Goal: Find specific page/section

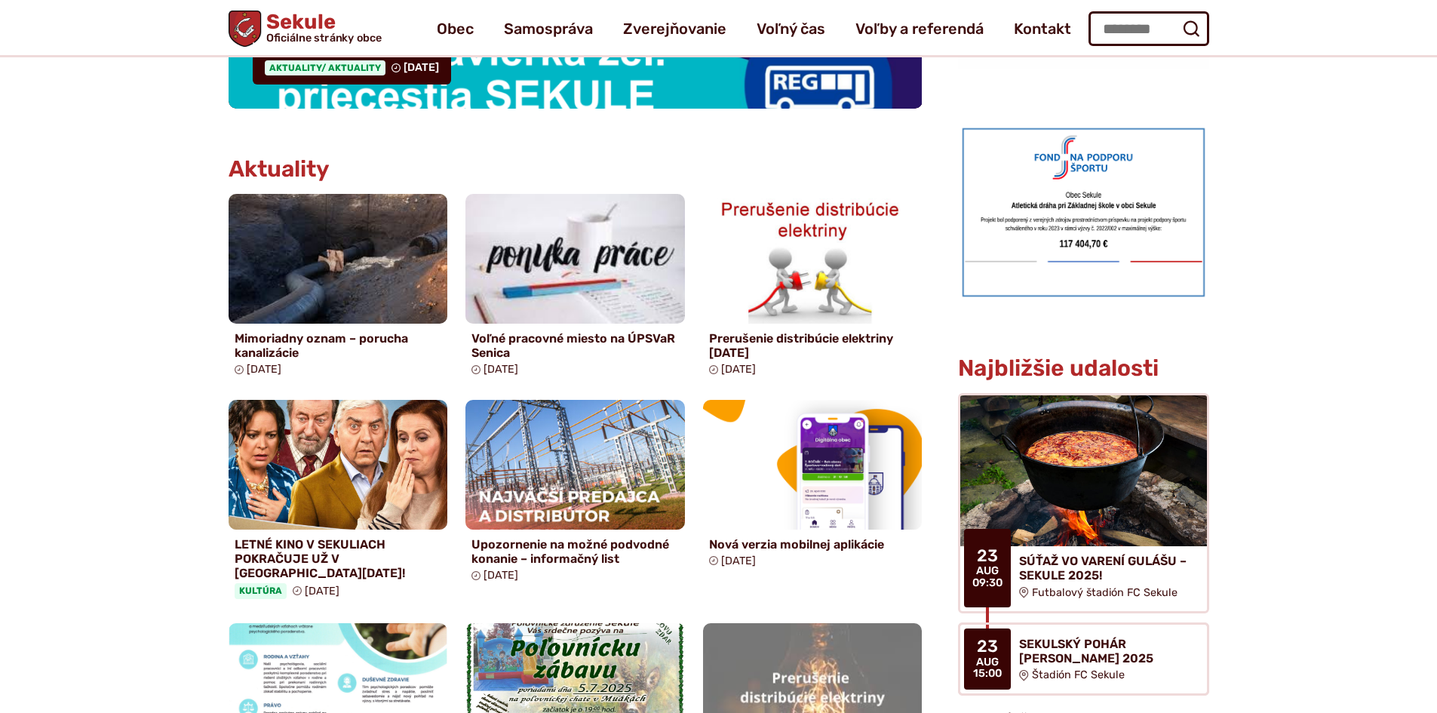
scroll to position [603, 0]
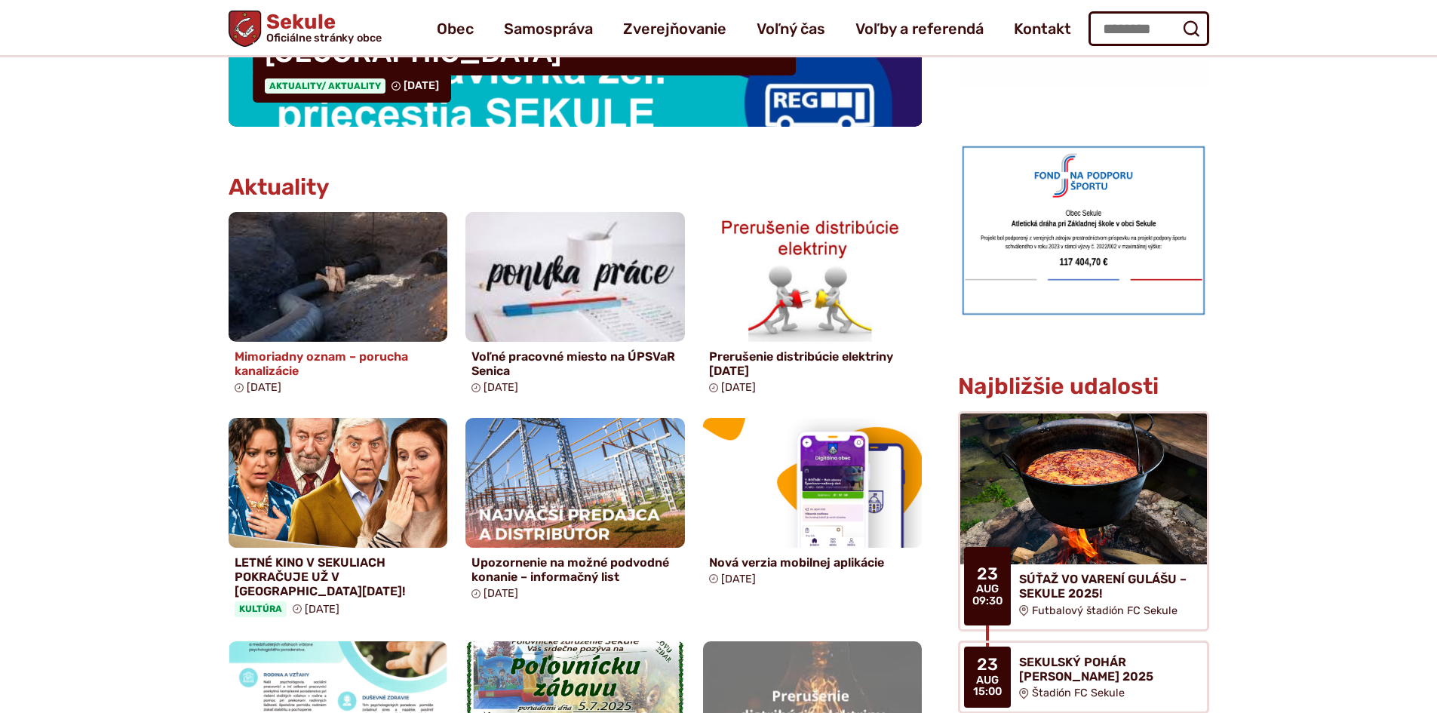
click at [280, 351] on h4 "Mimoriadny oznam – porucha kanalizácie" at bounding box center [338, 363] width 207 height 29
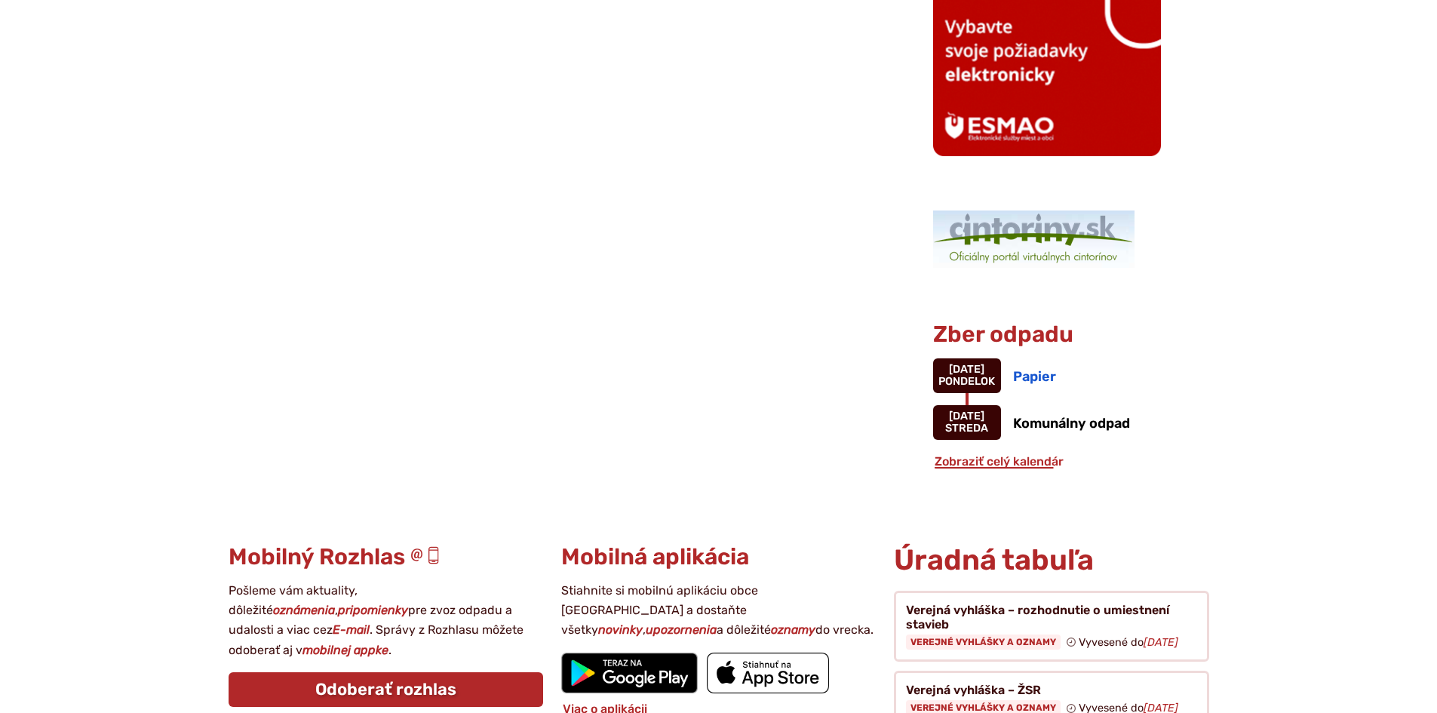
scroll to position [1660, 0]
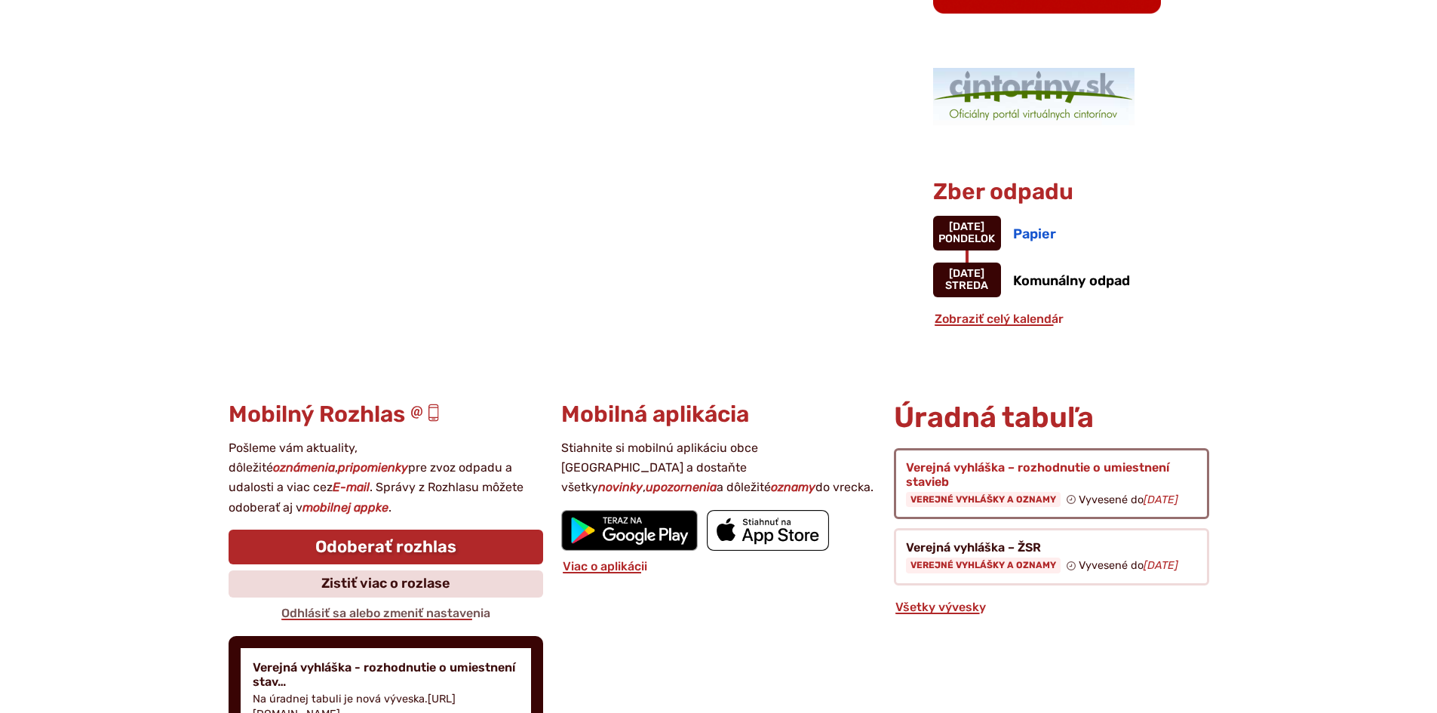
click at [932, 465] on figure at bounding box center [1051, 484] width 315 height 72
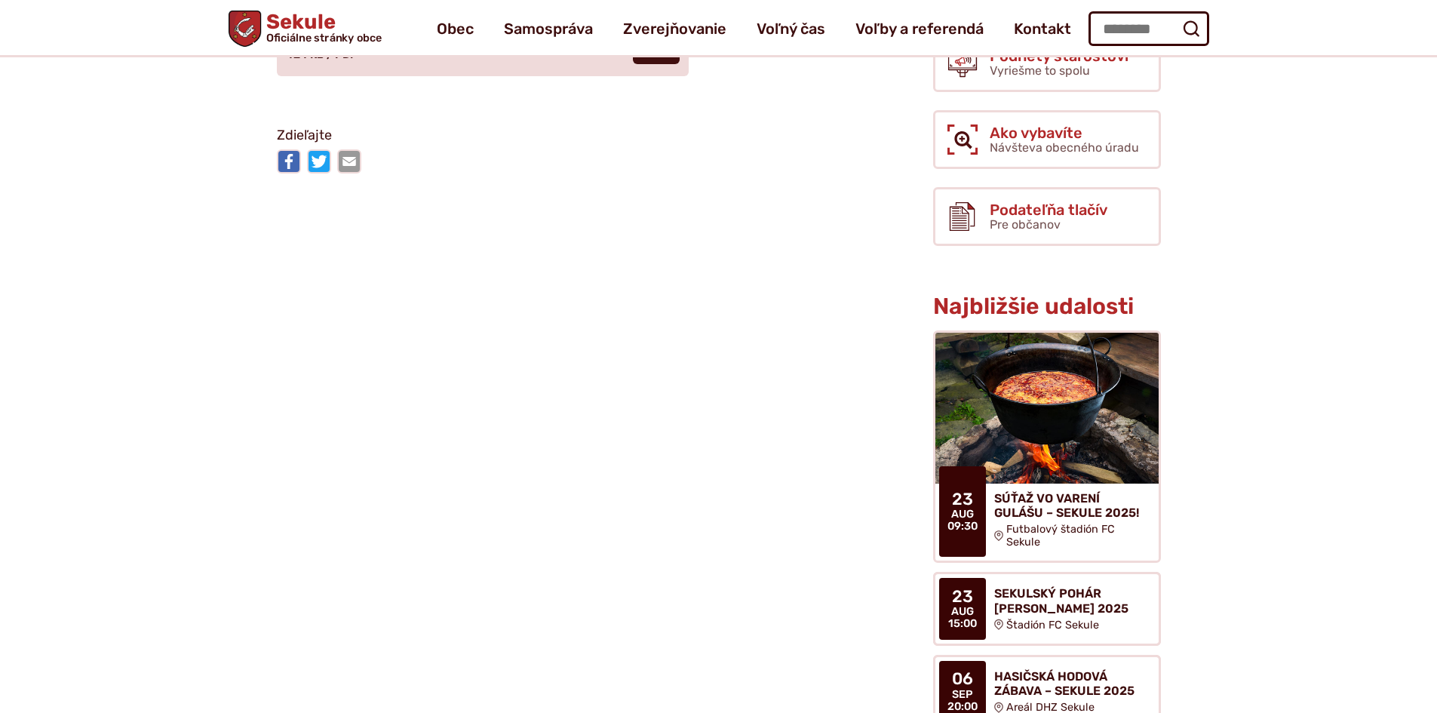
scroll to position [151, 0]
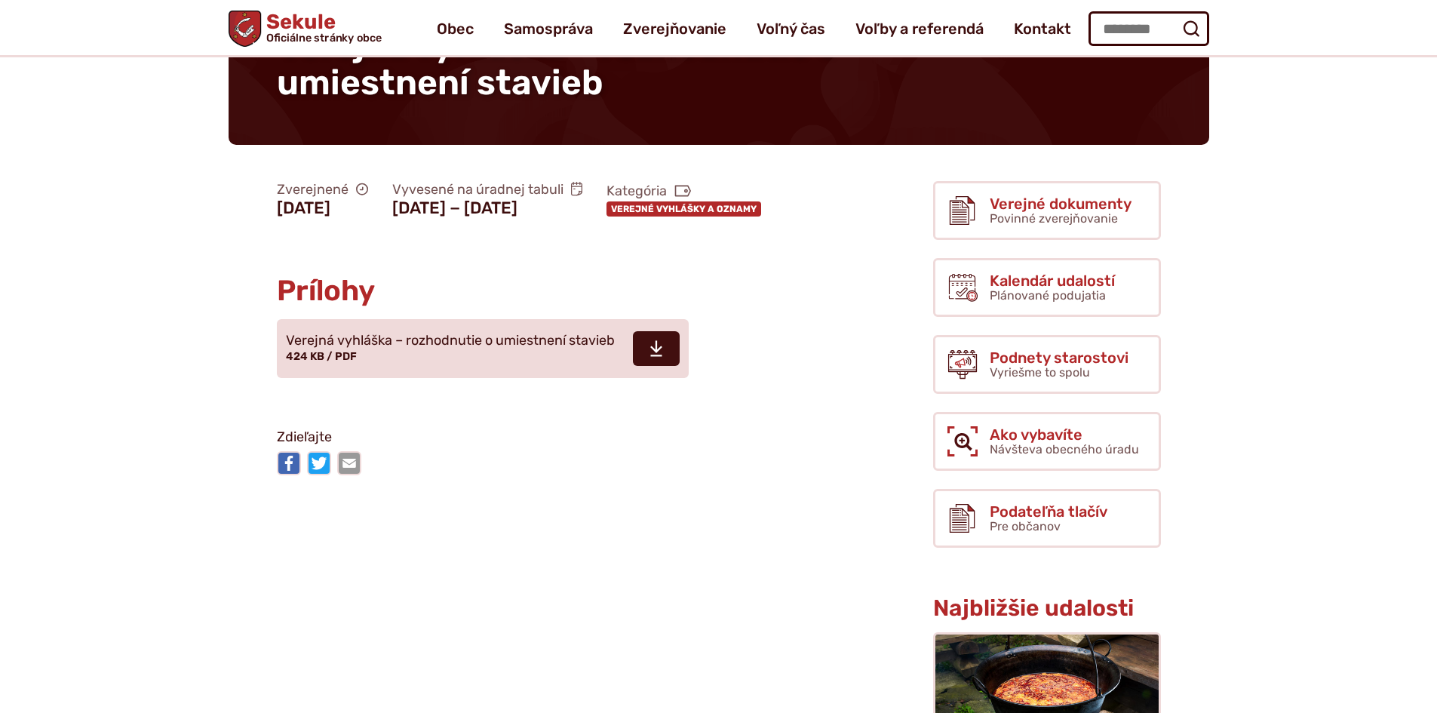
click at [606, 216] on link "Verejné vyhlášky a oznamy" at bounding box center [683, 208] width 155 height 15
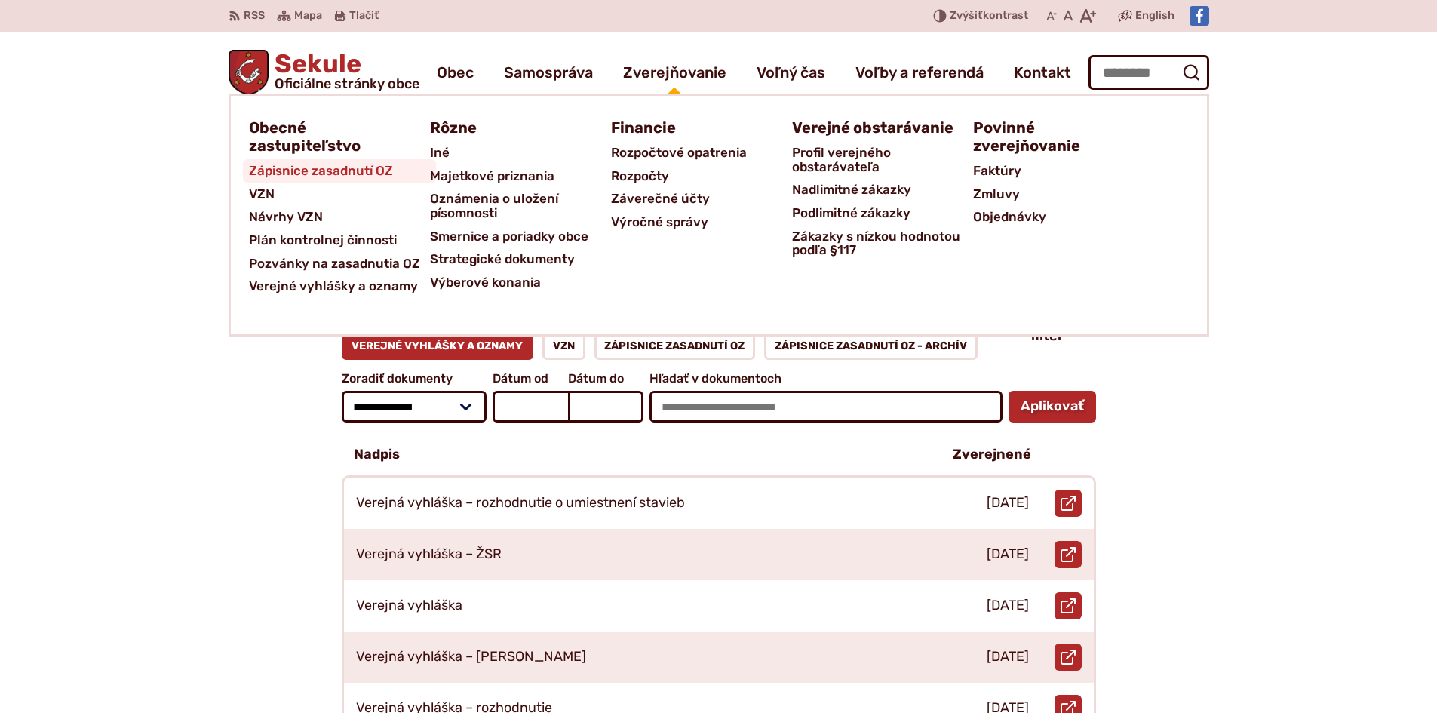
click at [327, 168] on span "Zápisnice zasadnutí OZ" at bounding box center [321, 170] width 144 height 23
